Goal: Task Accomplishment & Management: Use online tool/utility

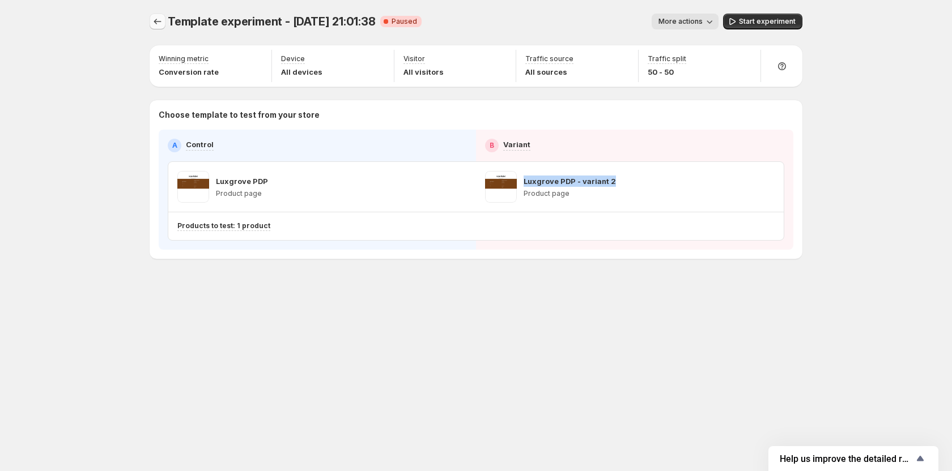
click at [155, 19] on icon "Experiments" at bounding box center [157, 21] width 11 height 11
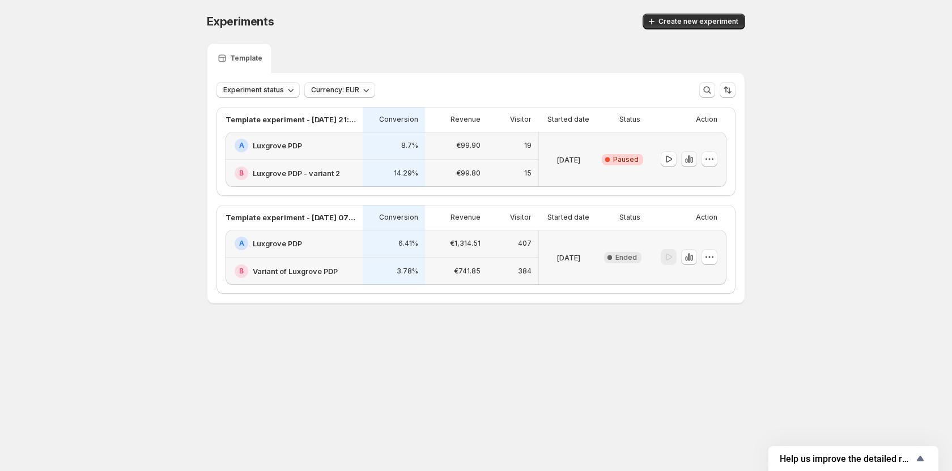
click at [684, 159] on icon "button" at bounding box center [688, 159] width 11 height 11
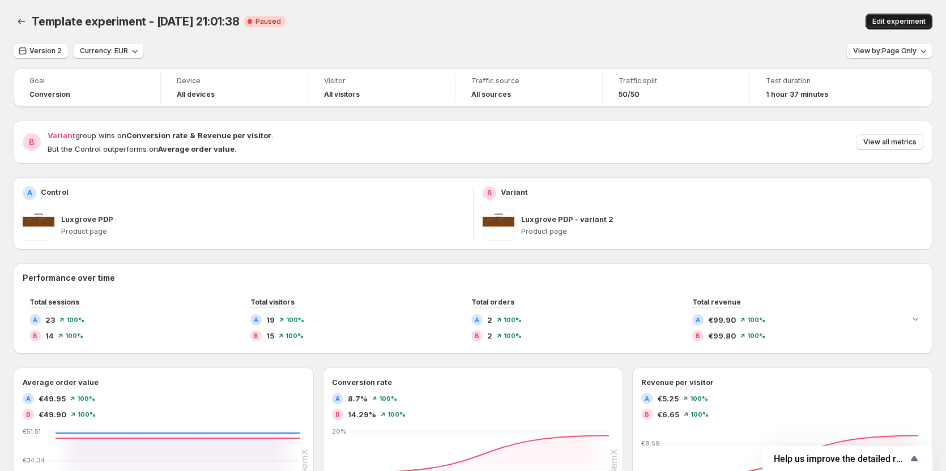
click at [898, 20] on span "Edit experiment" at bounding box center [898, 21] width 53 height 9
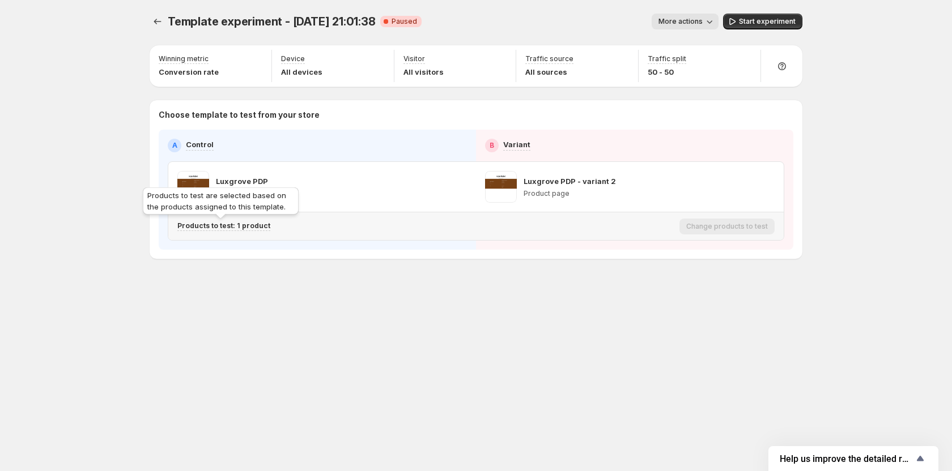
click at [211, 227] on p "Products to test: 1 product" at bounding box center [223, 225] width 93 height 9
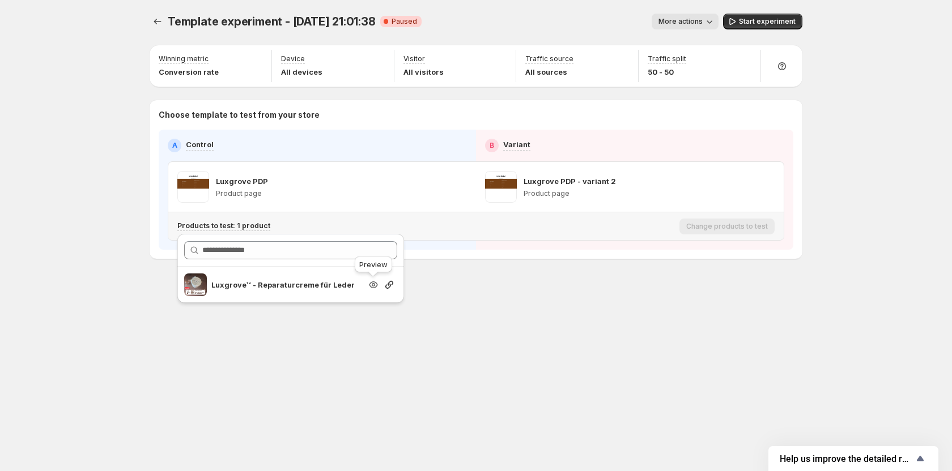
click at [377, 286] on icon "Search for and select a customer segment" at bounding box center [373, 285] width 8 height 7
click at [391, 288] on icon "Search for and select a customer segment" at bounding box center [388, 284] width 11 height 11
click at [371, 283] on icon "Search for and select a customer segment" at bounding box center [373, 285] width 8 height 7
click at [519, 306] on div "Template experiment - Aug 28, 21:01:38. This page is ready Template experiment …" at bounding box center [476, 160] width 680 height 320
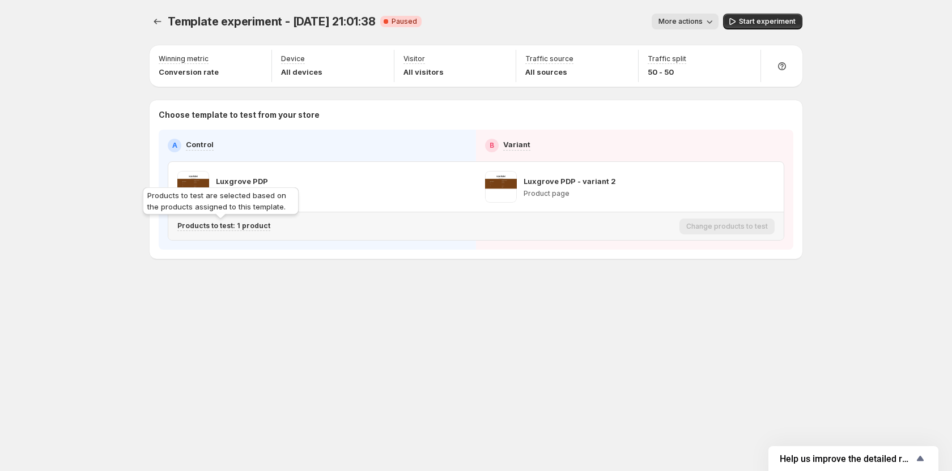
click at [244, 223] on p "Products to test: 1 product" at bounding box center [223, 225] width 93 height 9
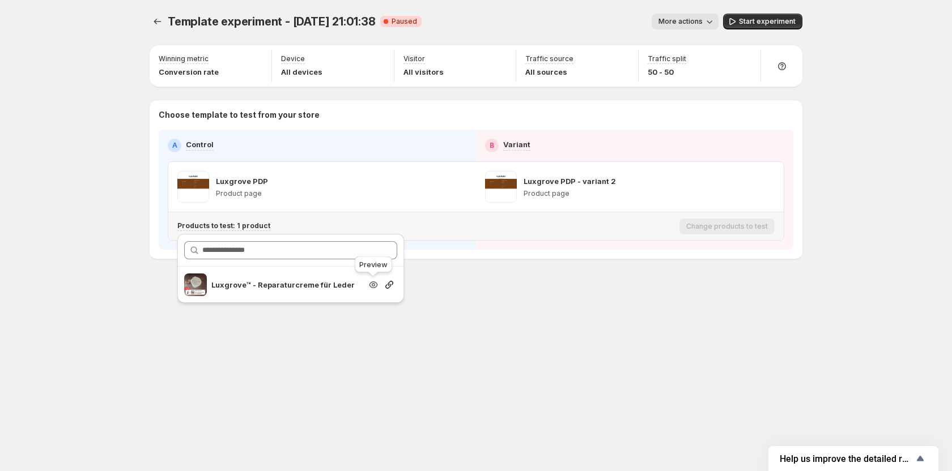
click at [374, 288] on icon "Search for and select a customer segment" at bounding box center [373, 284] width 11 height 11
